Goal: Task Accomplishment & Management: Use online tool/utility

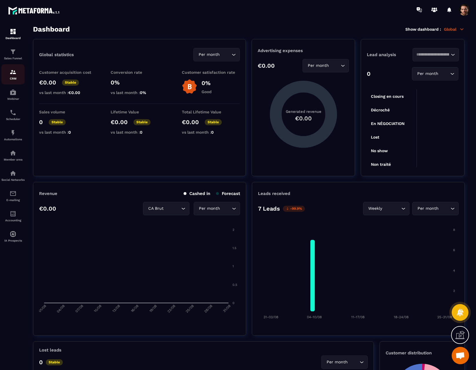
click at [12, 78] on p "CRM" at bounding box center [12, 78] width 23 height 3
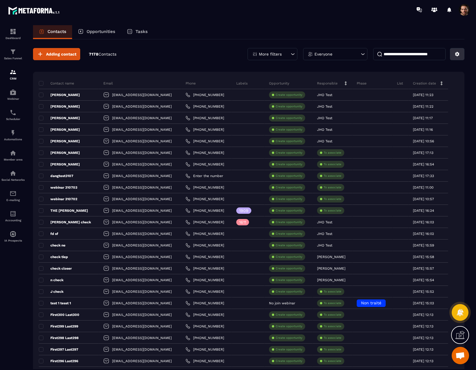
click at [459, 55] on icon at bounding box center [457, 54] width 4 height 4
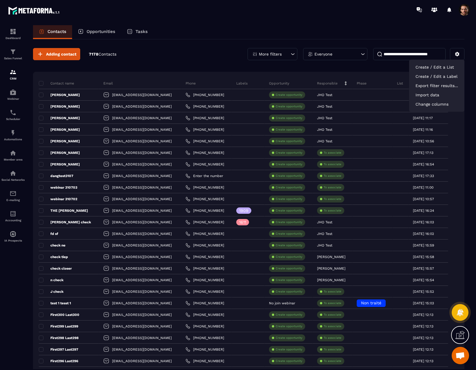
click at [409, 39] on div "Contacts Opportunities Tasks" at bounding box center [248, 32] width 431 height 14
click at [274, 57] on div "More filters" at bounding box center [272, 54] width 50 height 12
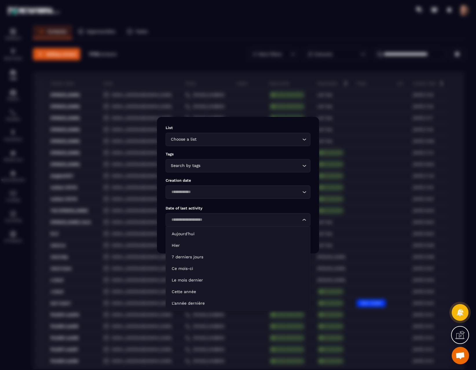
click at [236, 217] on input "Search for option" at bounding box center [234, 220] width 131 height 6
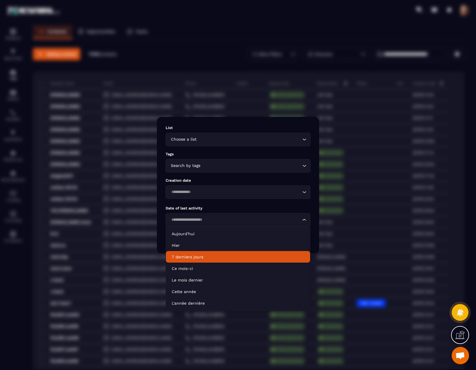
click at [223, 256] on p "7 derniers jours" at bounding box center [238, 257] width 133 height 6
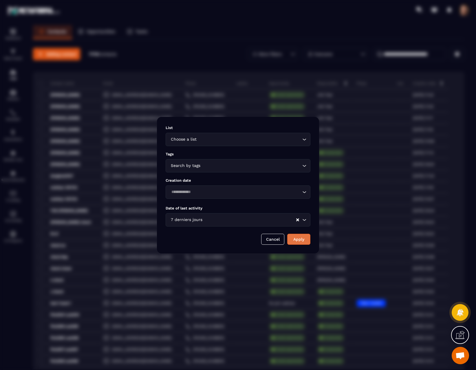
click at [293, 241] on button "Apply" at bounding box center [298, 239] width 23 height 11
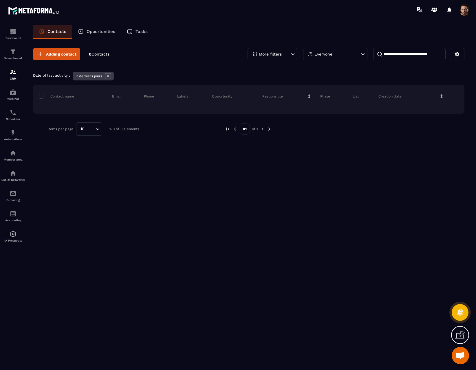
click at [283, 56] on div "More filters" at bounding box center [272, 54] width 50 height 12
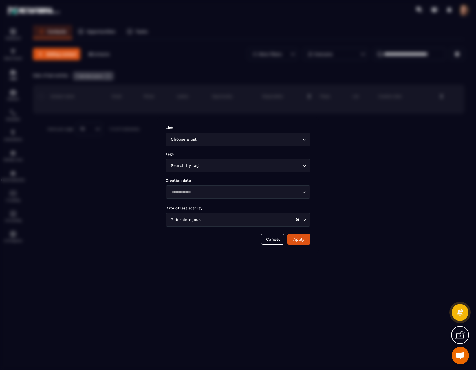
click at [247, 222] on input "Search for option" at bounding box center [249, 220] width 92 height 6
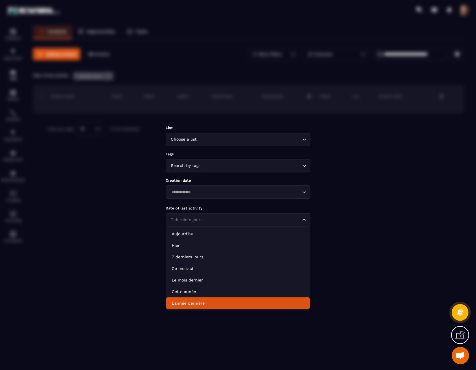
click at [234, 305] on p "L'année dernière" at bounding box center [238, 303] width 133 height 6
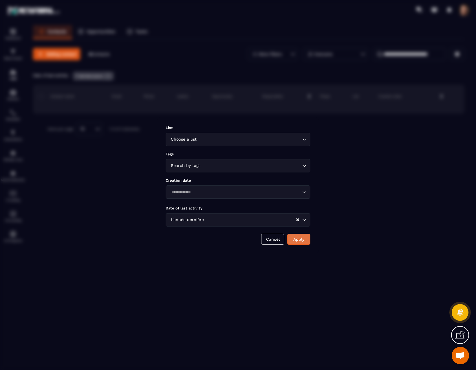
click at [295, 239] on button "Apply" at bounding box center [298, 239] width 23 height 11
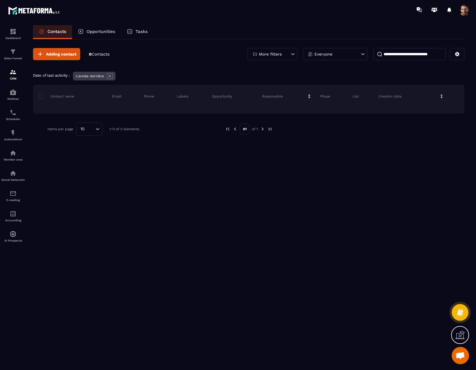
click at [282, 157] on div "Adding contact 0 Contacts More filters Everyone Date of last activity : L'année…" at bounding box center [248, 204] width 431 height 330
click at [113, 78] on icon at bounding box center [110, 76] width 6 height 6
